Goal: Transaction & Acquisition: Subscribe to service/newsletter

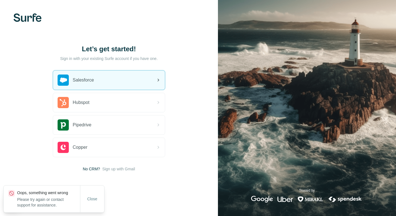
click at [105, 80] on div "Salesforce" at bounding box center [109, 80] width 112 height 19
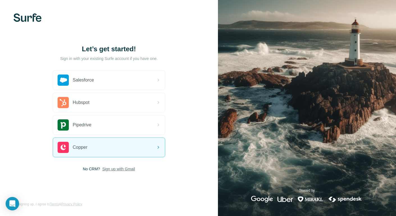
click at [114, 169] on span "Sign up with Gmail" at bounding box center [118, 169] width 33 height 6
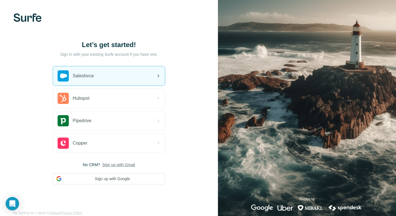
click at [154, 79] on div "Salesforce" at bounding box center [109, 75] width 112 height 19
